Goal: Task Accomplishment & Management: Use online tool/utility

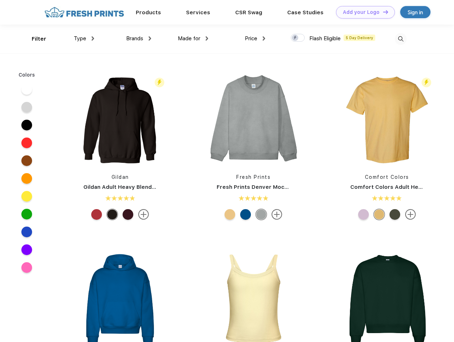
click at [363, 12] on link "Add your Logo Design Tool" at bounding box center [365, 12] width 59 height 12
click at [0, 0] on div "Design Tool" at bounding box center [0, 0] width 0 height 0
click at [382, 12] on link "Add your Logo Design Tool" at bounding box center [365, 12] width 59 height 12
click at [34, 39] on div "Filter" at bounding box center [39, 39] width 15 height 8
click at [84, 38] on span "Type" at bounding box center [80, 38] width 12 height 6
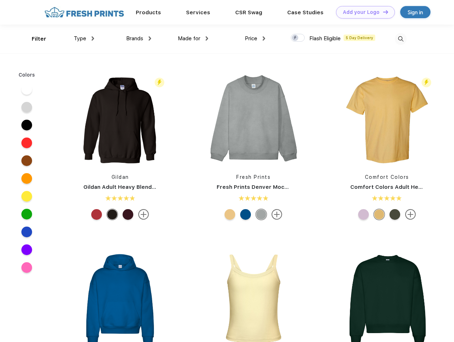
click at [139, 38] on span "Brands" at bounding box center [134, 38] width 17 height 6
click at [193, 38] on span "Made for" at bounding box center [189, 38] width 22 height 6
click at [255, 38] on span "Price" at bounding box center [251, 38] width 12 height 6
click at [298, 38] on div at bounding box center [298, 38] width 14 height 8
click at [295, 38] on input "checkbox" at bounding box center [293, 35] width 5 height 5
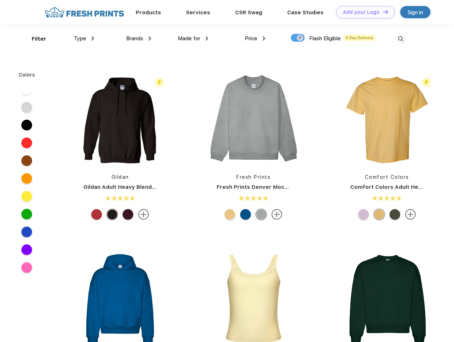
click at [400, 39] on img at bounding box center [401, 39] width 12 height 12
